Goal: Browse casually: Explore the website without a specific task or goal

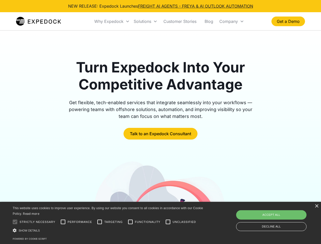
click at [112, 21] on div "Why Expedock" at bounding box center [108, 21] width 29 height 5
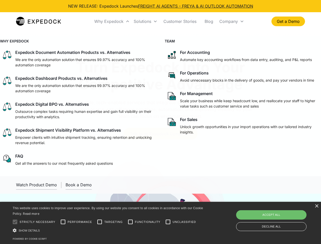
click at [145, 21] on div "Solutions" at bounding box center [143, 21] width 18 height 5
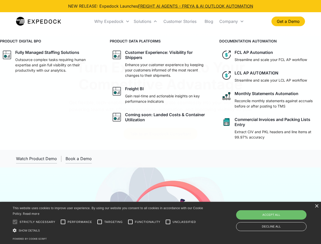
click at [231, 21] on div "Company" at bounding box center [228, 21] width 19 height 5
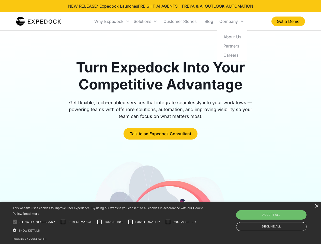
click at [15, 222] on div at bounding box center [15, 222] width 10 height 10
click at [63, 222] on input "Performance" at bounding box center [63, 222] width 10 height 10
checkbox input "true"
click at [100, 222] on input "Targeting" at bounding box center [99, 222] width 10 height 10
checkbox input "true"
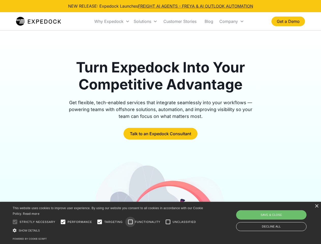
click at [130, 222] on input "Functionality" at bounding box center [130, 222] width 10 height 10
checkbox input "true"
click at [168, 222] on input "Unclassified" at bounding box center [168, 222] width 10 height 10
checkbox input "true"
click at [109, 230] on div "Show details Hide details" at bounding box center [109, 230] width 192 height 5
